Goal: Information Seeking & Learning: Learn about a topic

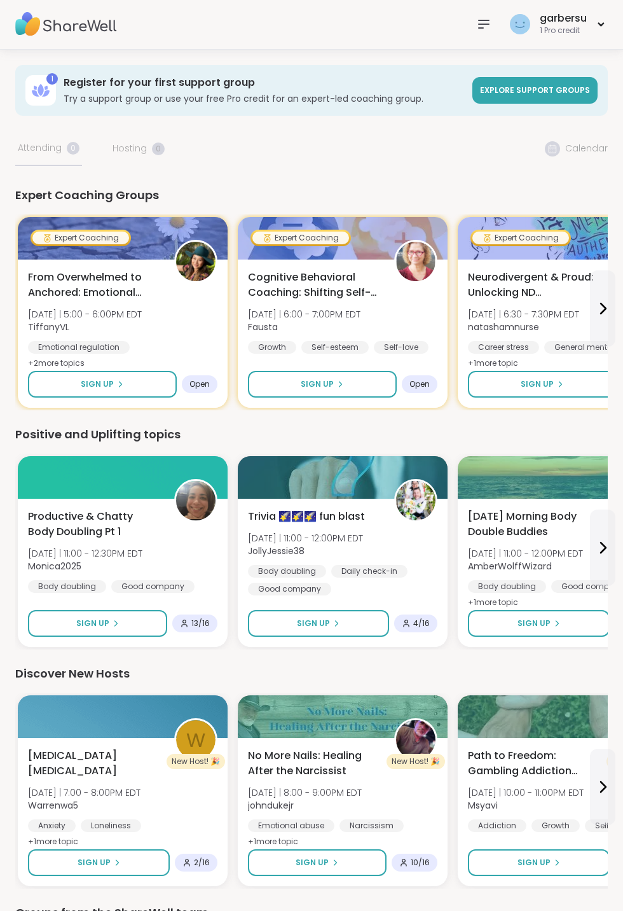
scroll to position [1, 0]
click at [201, 204] on div "Expert Coaching Groups" at bounding box center [311, 195] width 593 height 18
click at [611, 316] on icon at bounding box center [602, 308] width 15 height 15
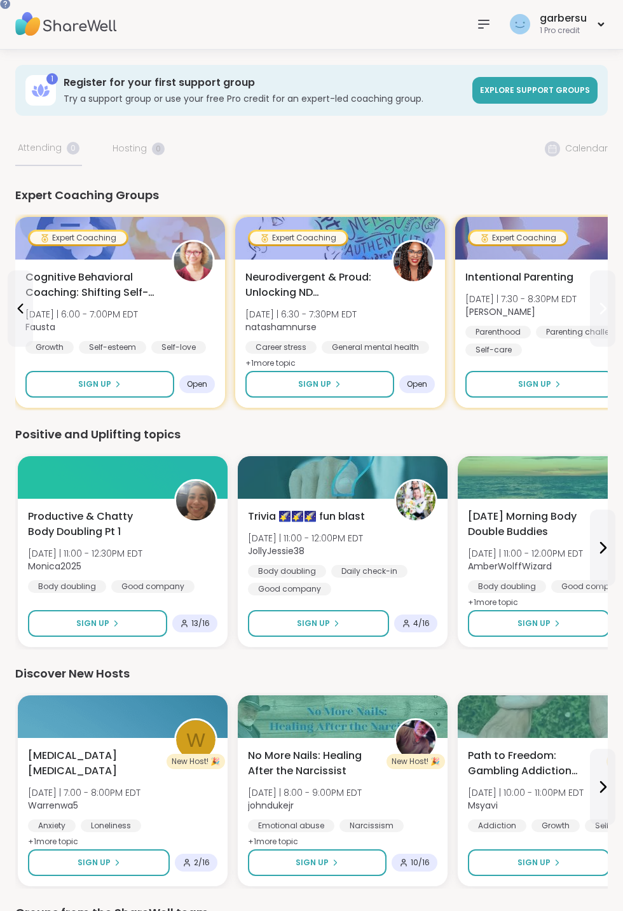
scroll to position [0, 0]
click at [606, 314] on icon at bounding box center [603, 308] width 5 height 10
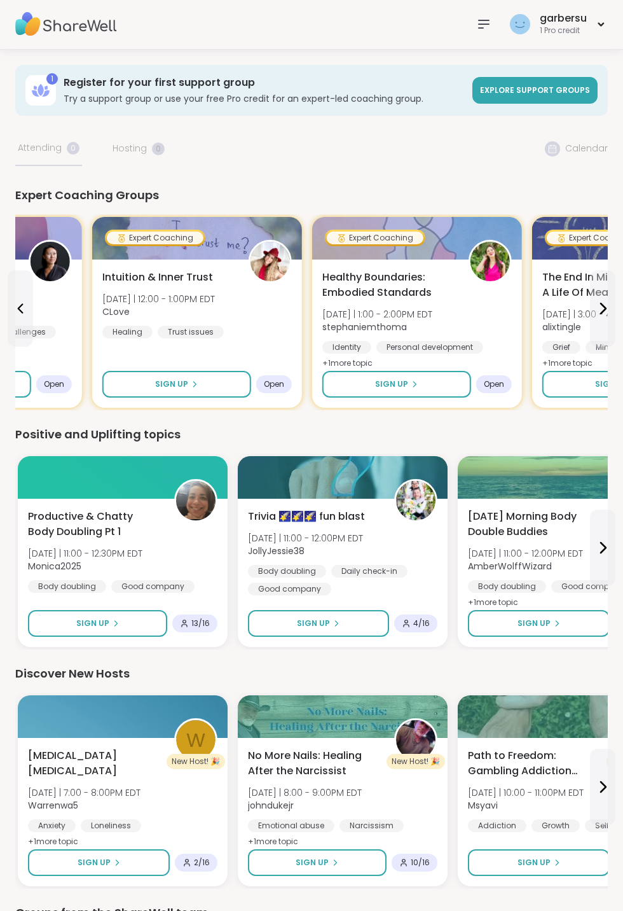
click at [431, 285] on span "Healthy Boundaries: Embodied Standards" at bounding box center [388, 285] width 132 height 31
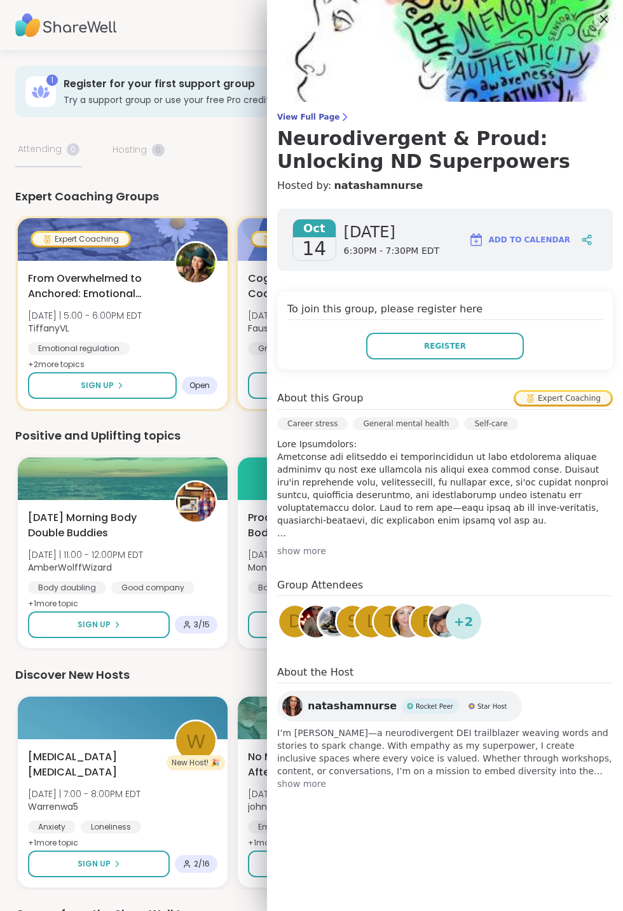
click at [219, 672] on div "Discover New Hosts" at bounding box center [311, 675] width 593 height 18
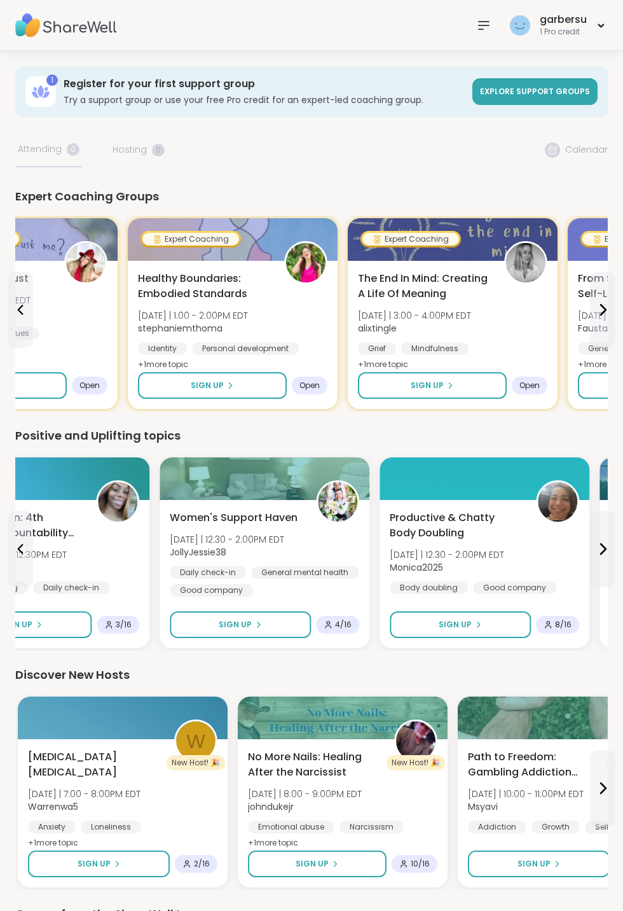
click at [235, 516] on span "Women's Support Haven" at bounding box center [234, 517] width 128 height 15
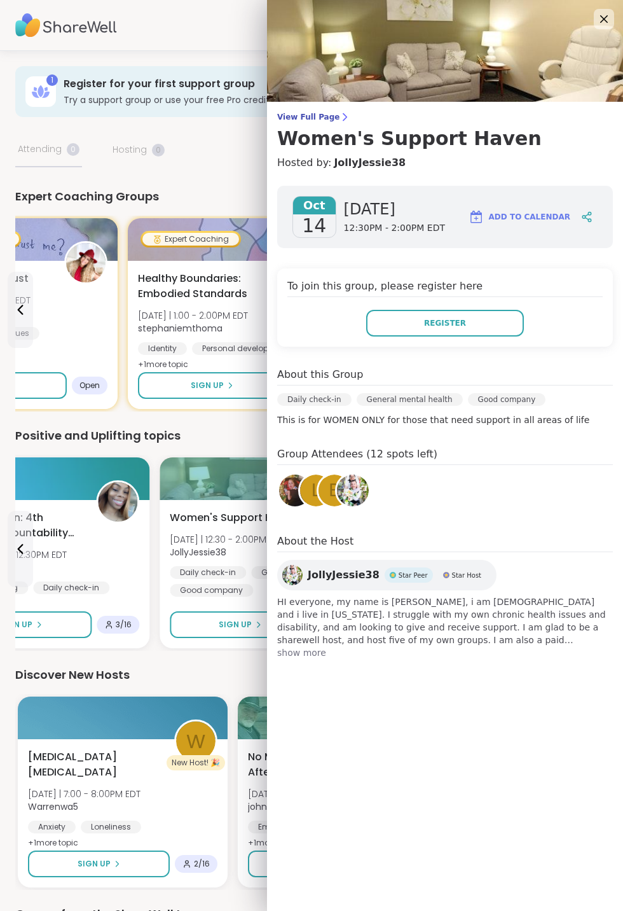
click at [316, 640] on span "HI everyone, my name is Jessica, i am 37 years old and i live in Mississippi. I…" at bounding box center [445, 620] width 336 height 51
click at [311, 657] on span "show more" at bounding box center [445, 652] width 336 height 13
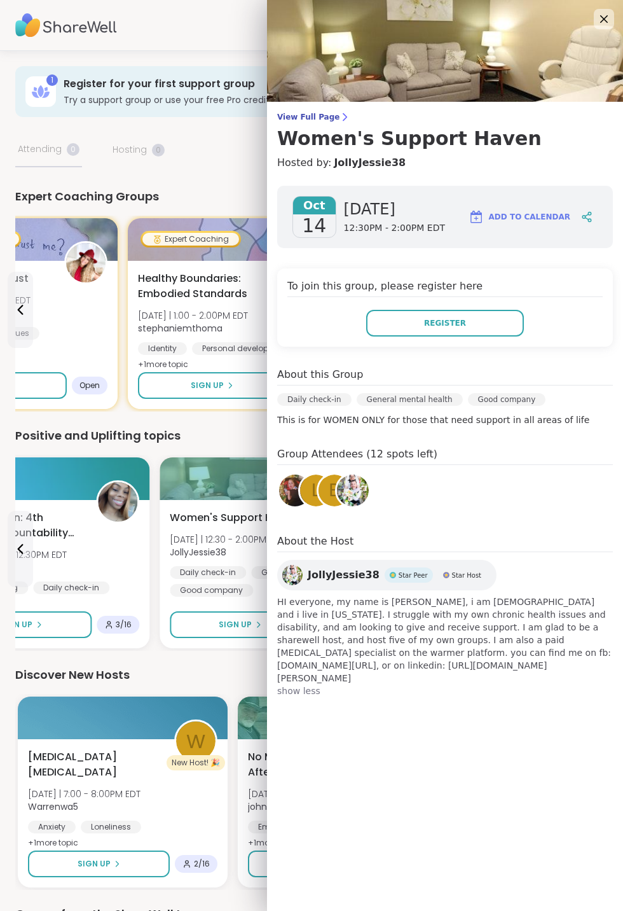
click at [312, 490] on span "L" at bounding box center [317, 490] width 10 height 25
click at [329, 485] on span "b" at bounding box center [334, 490] width 11 height 25
click at [289, 493] on img at bounding box center [295, 490] width 32 height 32
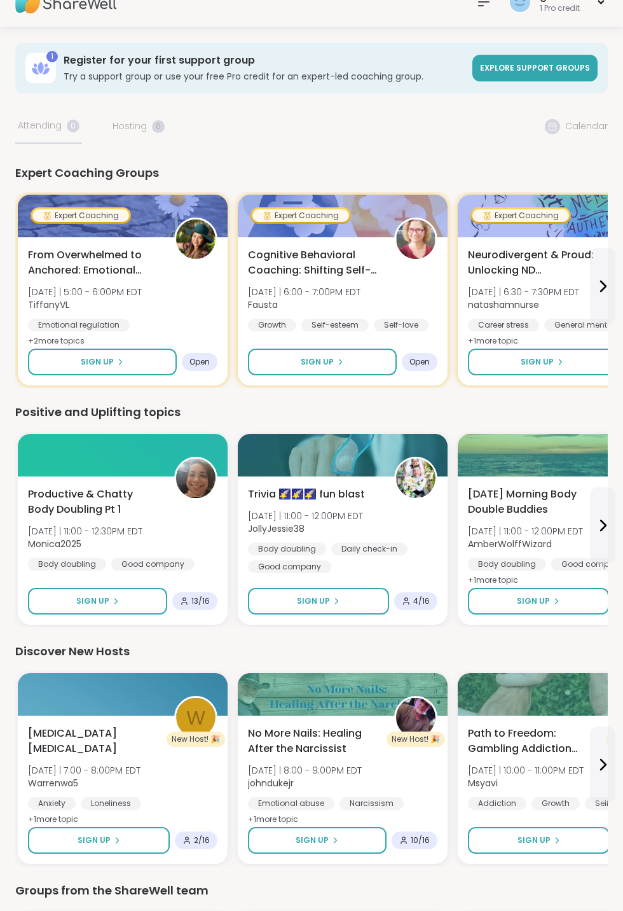
scroll to position [214, 0]
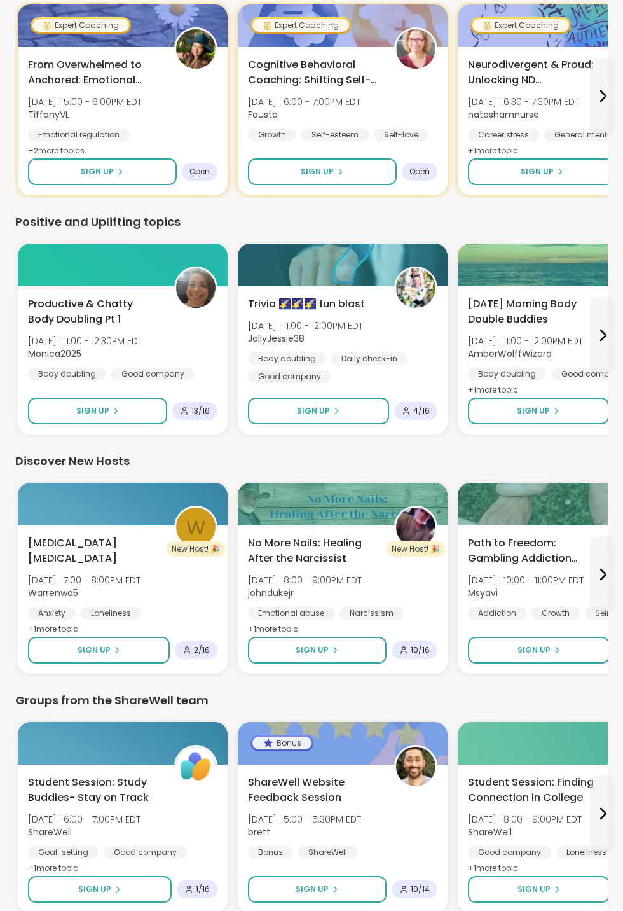
click at [623, 809] on div "Student Session: Finding Connection in College Wed 10/15 | 8:00 - 9:00PM EDT Sh…" at bounding box center [563, 826] width 190 height 102
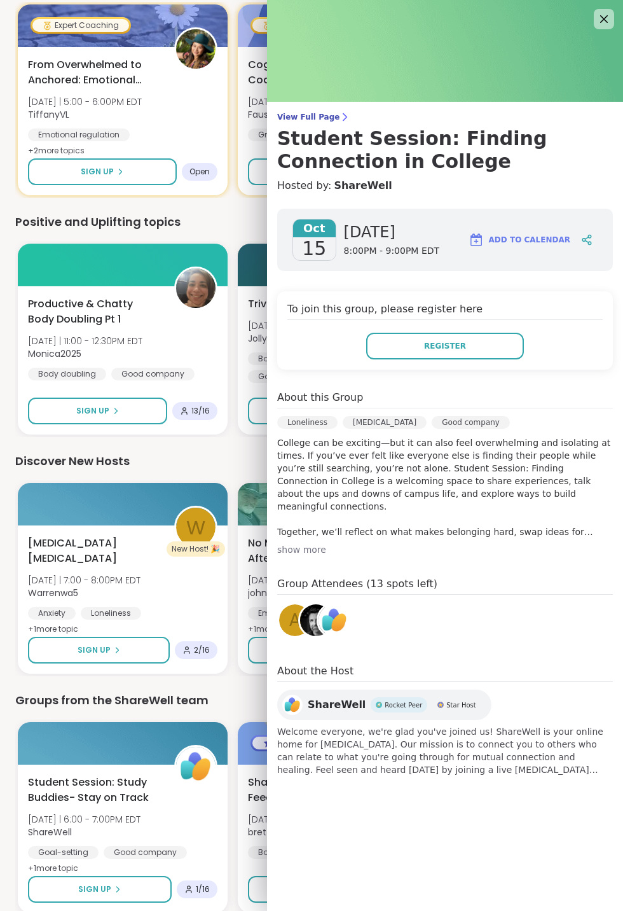
click at [604, 806] on div "View Full Page Student Session: Finding Connection in College Hosted by: ShareW…" at bounding box center [445, 403] width 356 height 806
click at [217, 858] on div "Goal-setting Good company Stress management" at bounding box center [123, 861] width 190 height 31
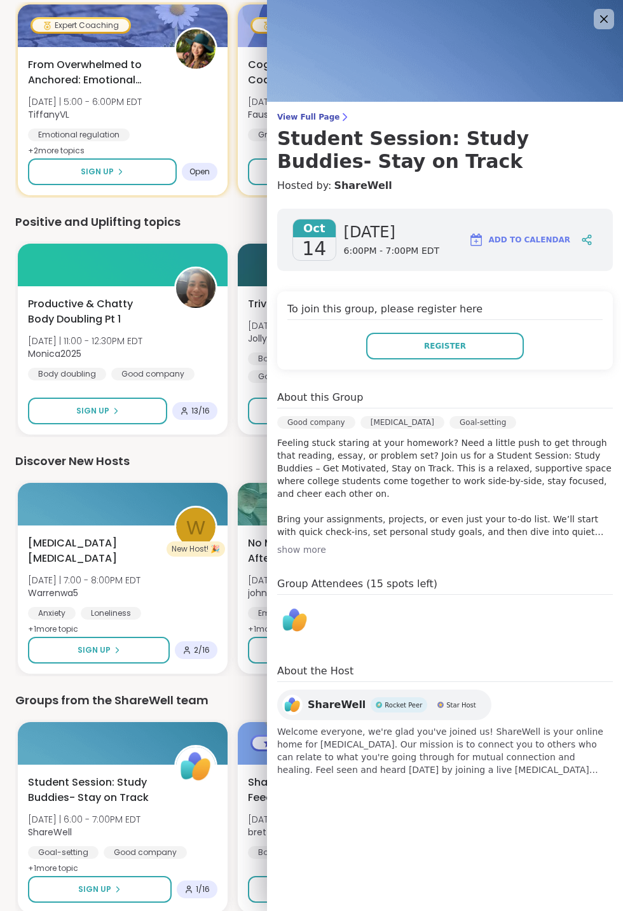
click at [174, 722] on div at bounding box center [123, 743] width 210 height 43
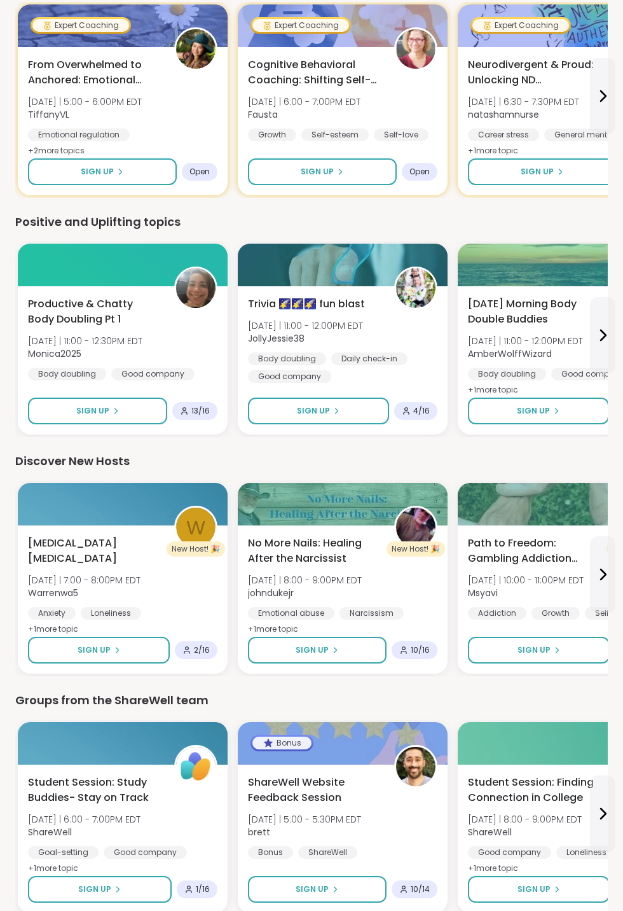
click at [582, 831] on span "ShareWell" at bounding box center [525, 831] width 114 height 13
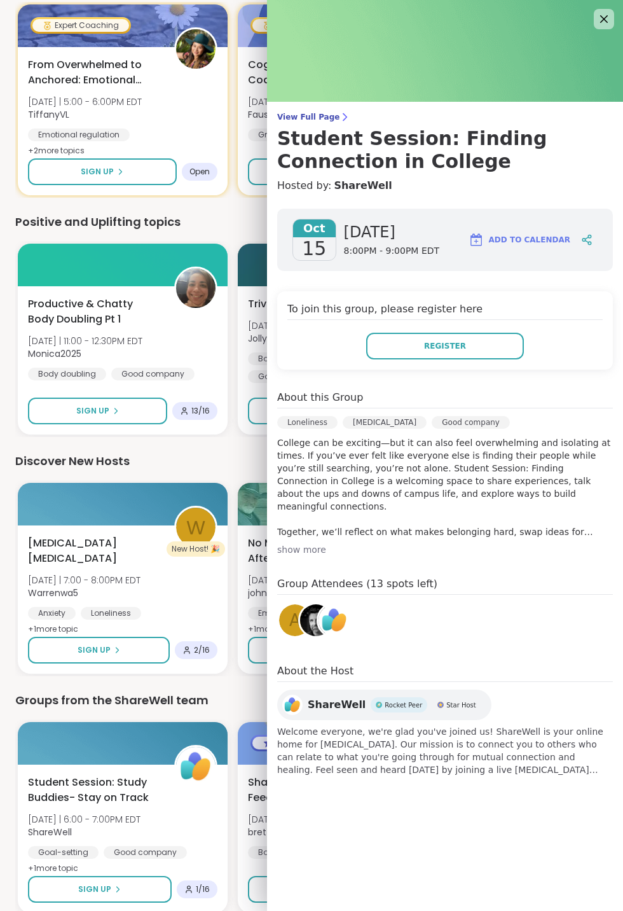
click at [187, 703] on div "Groups from the ShareWell team" at bounding box center [311, 700] width 593 height 18
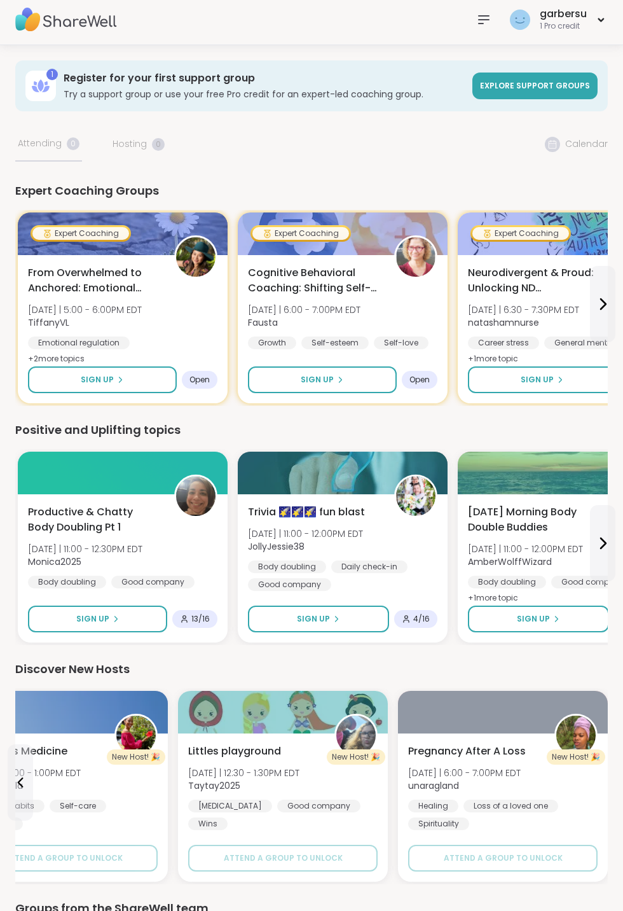
scroll to position [0, 0]
